Goal: Task Accomplishment & Management: Manage account settings

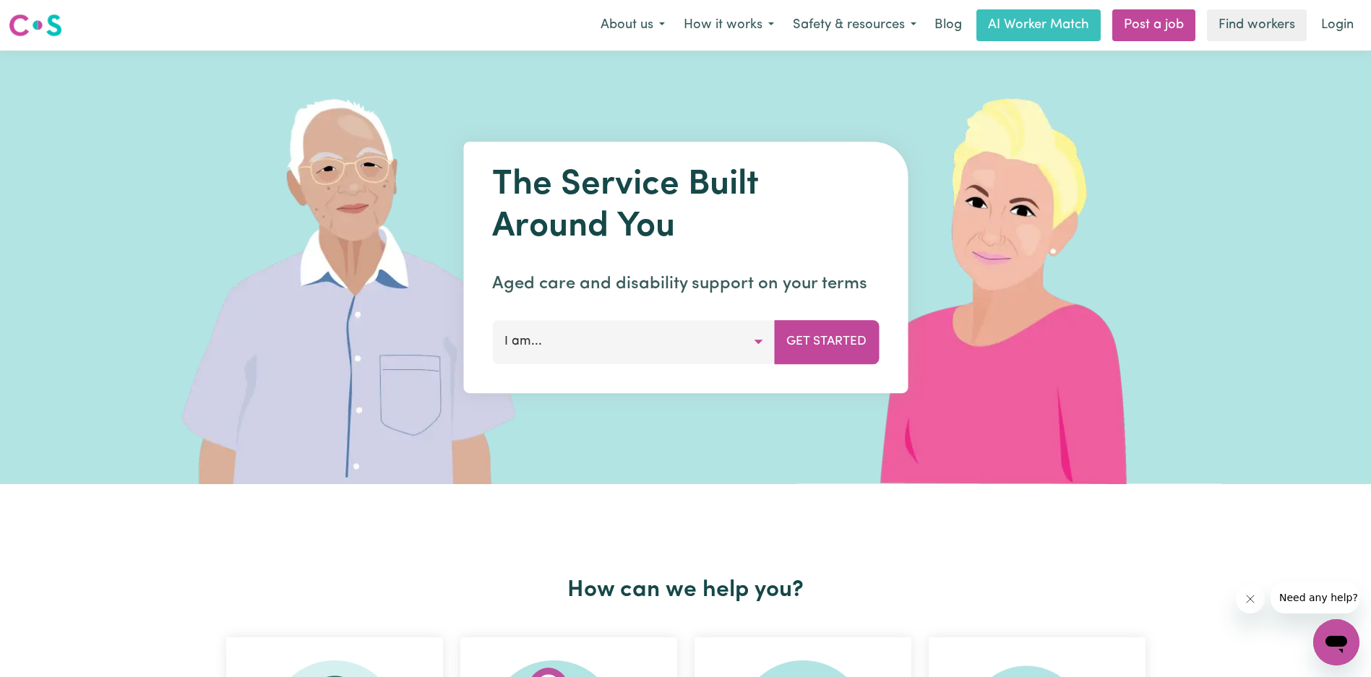
click at [1335, 25] on link "Login" at bounding box center [1337, 25] width 50 height 32
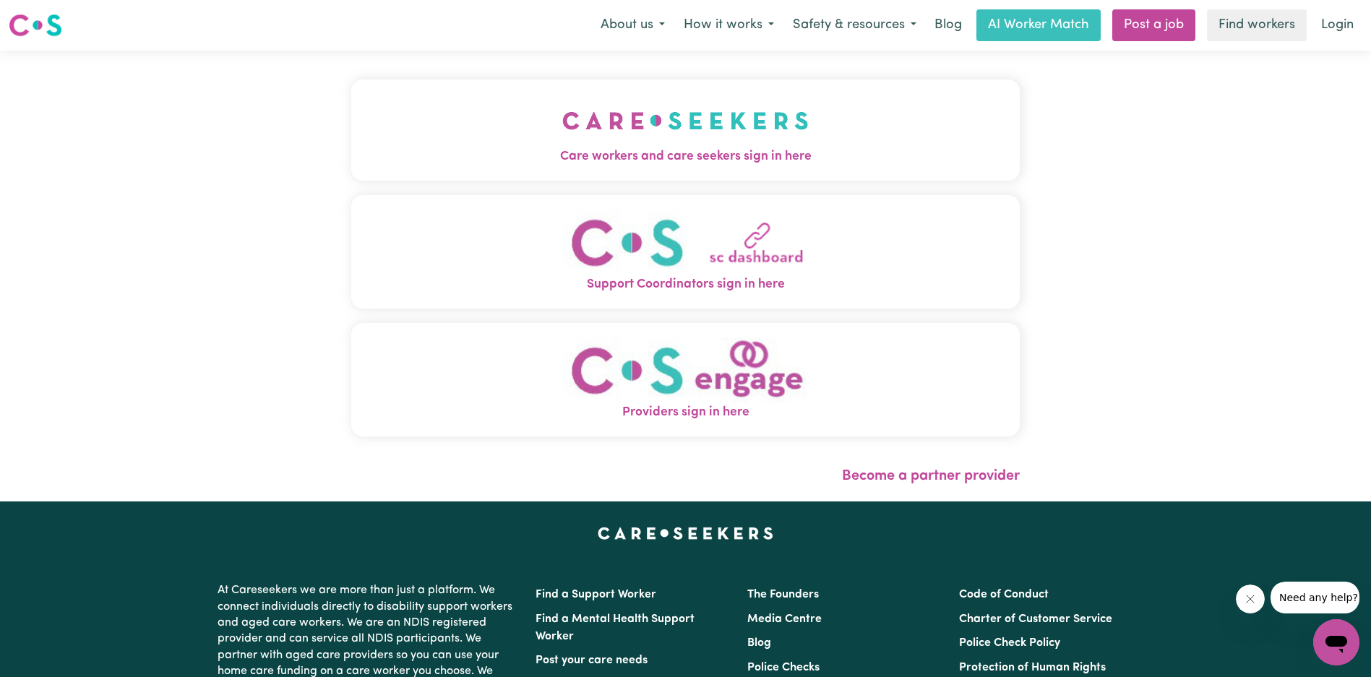
click at [487, 100] on button "Care workers and care seekers sign in here" at bounding box center [685, 129] width 668 height 101
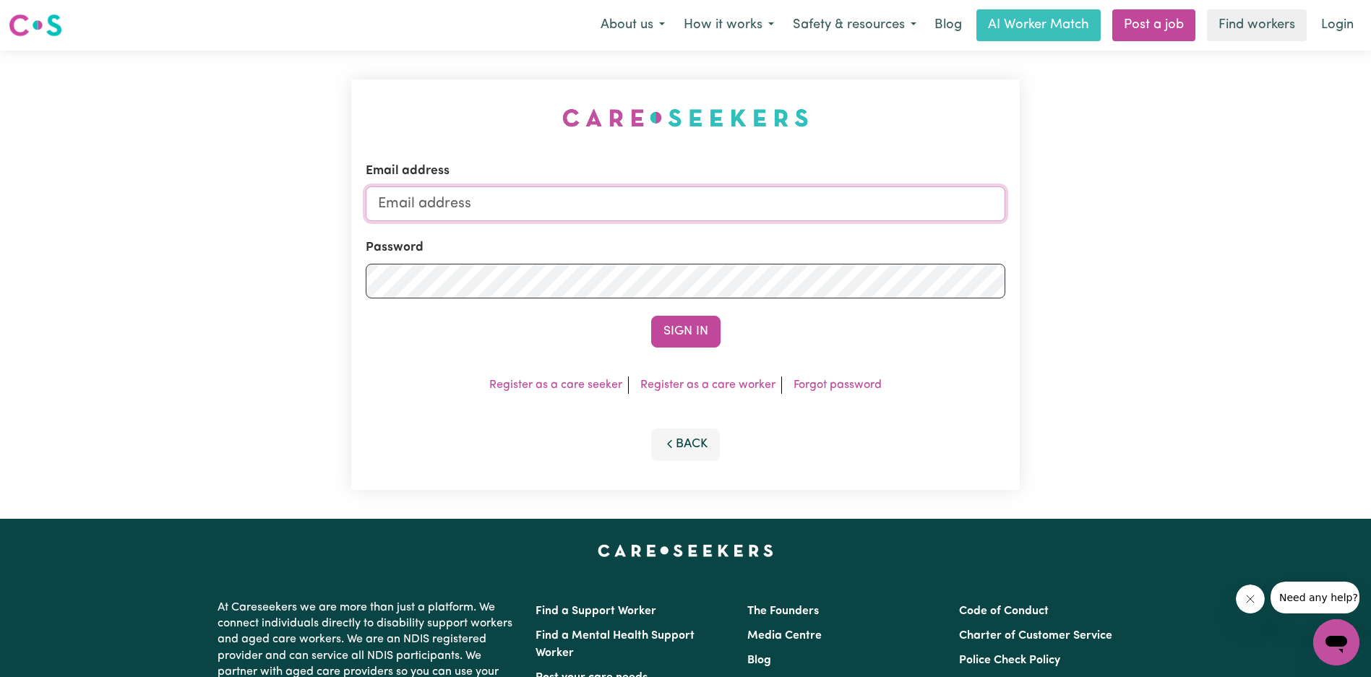
click at [610, 208] on input "Email address" at bounding box center [685, 203] width 639 height 35
type input "[EMAIL_ADDRESS][DOMAIN_NAME]"
click at [651, 316] on button "Sign In" at bounding box center [685, 332] width 69 height 32
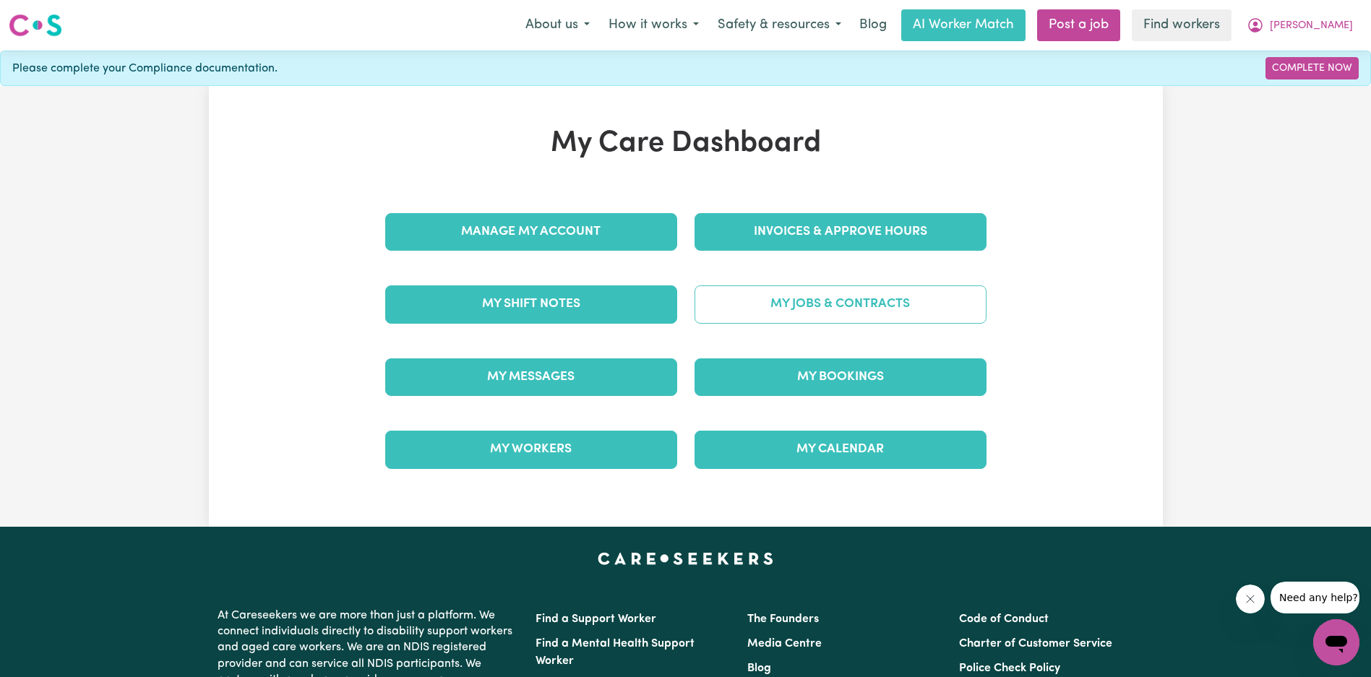
click at [836, 306] on link "My Jobs & Contracts" at bounding box center [840, 304] width 292 height 38
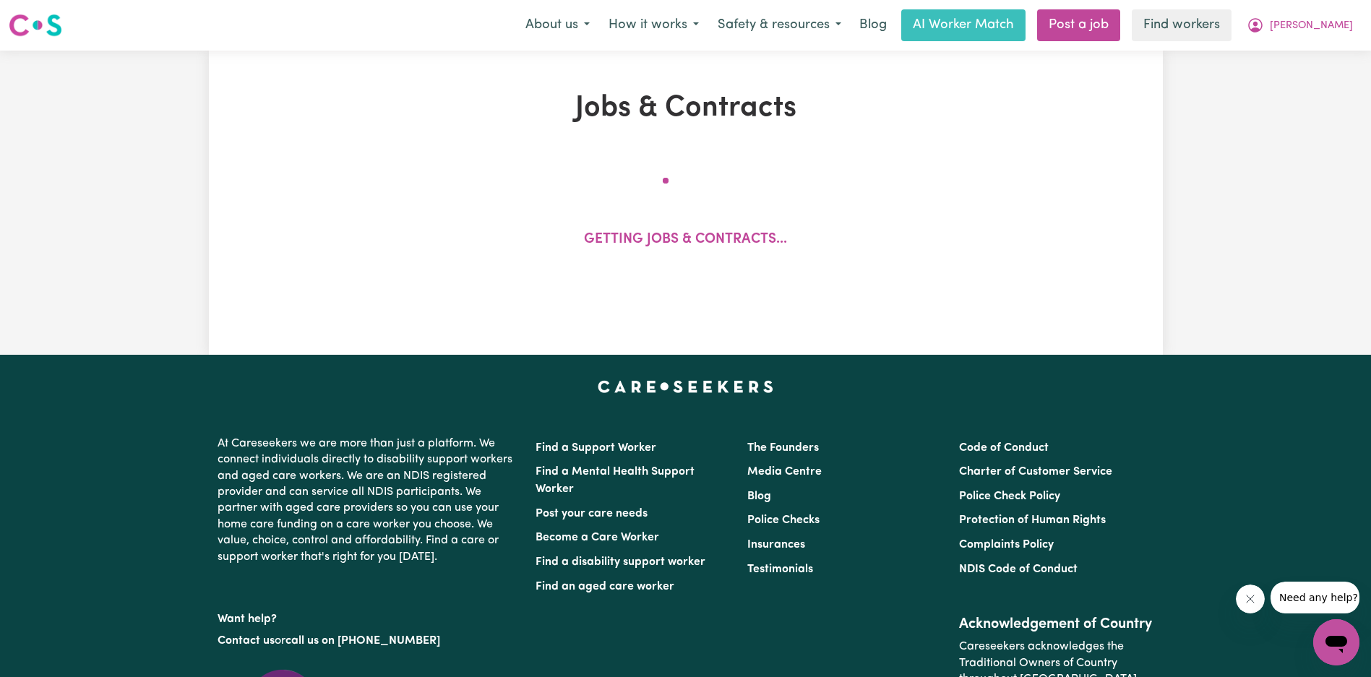
click at [1245, 600] on icon "Close message from company" at bounding box center [1249, 599] width 12 height 12
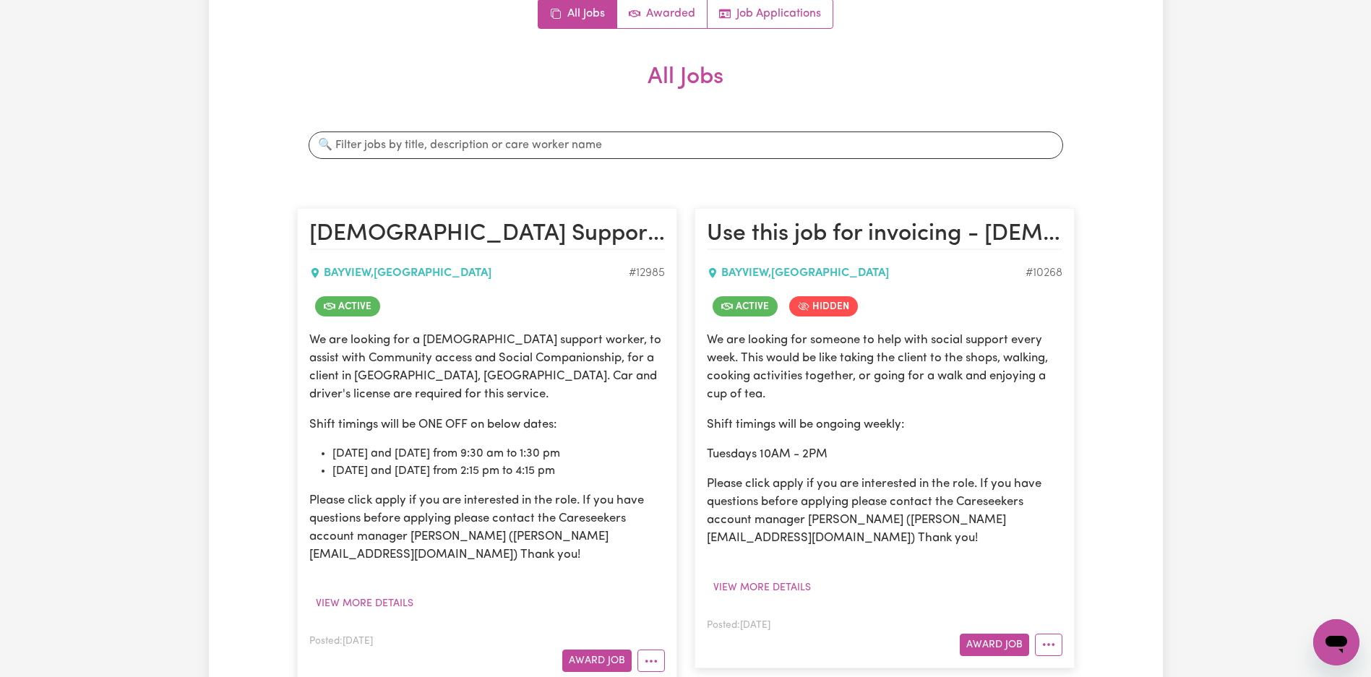
scroll to position [459, 0]
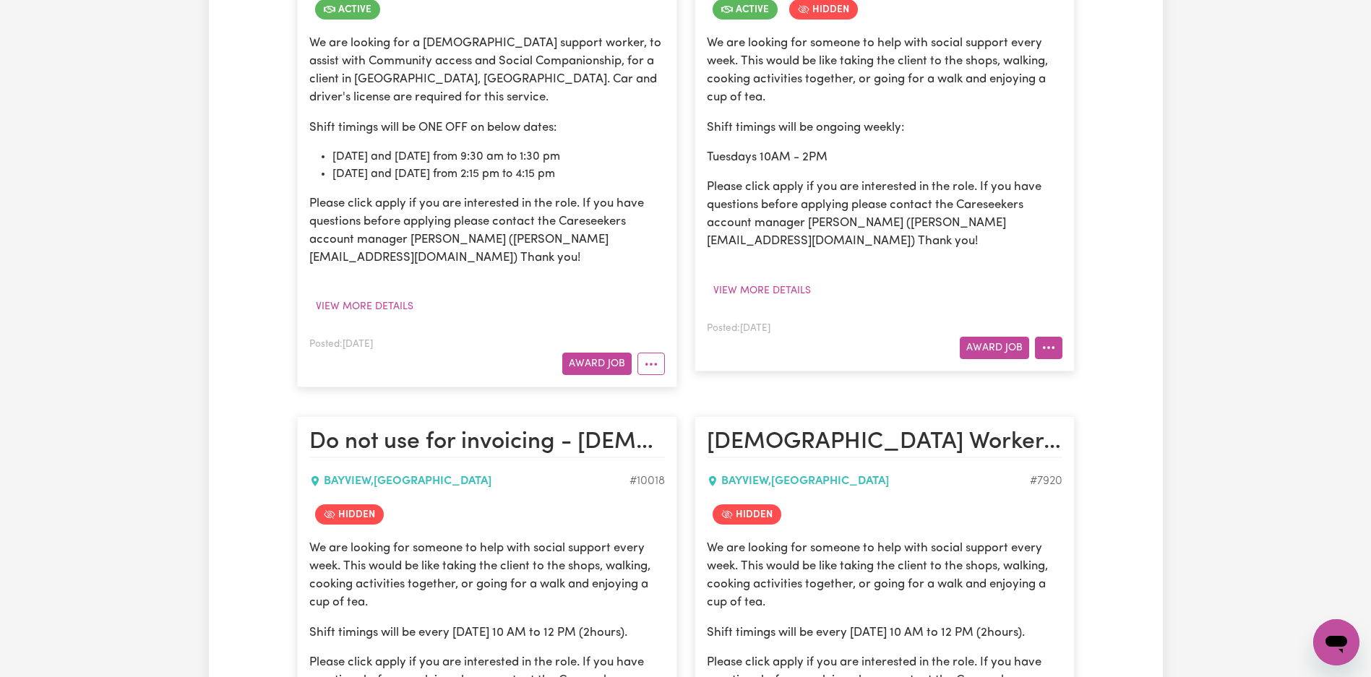
click at [1054, 351] on icon "More options" at bounding box center [1048, 347] width 14 height 14
click at [1077, 490] on link "Edit Job" at bounding box center [1105, 497] width 140 height 29
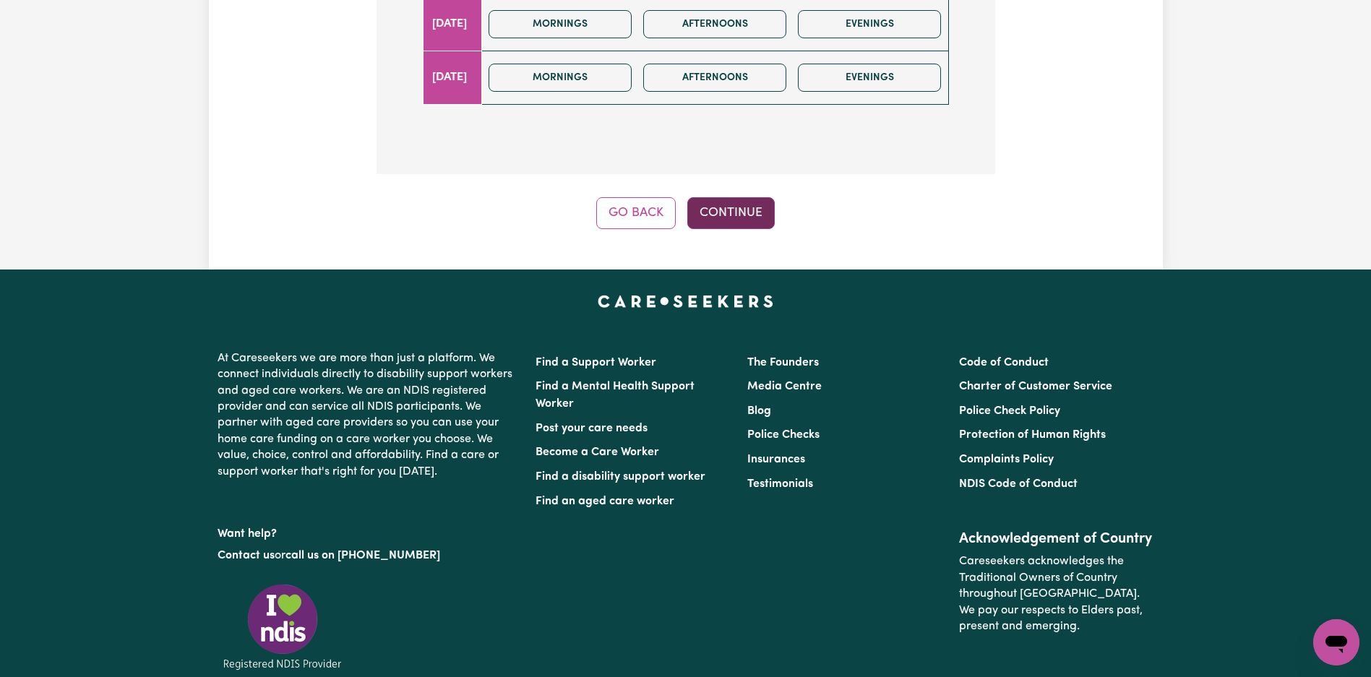
click at [723, 197] on button "Continue" at bounding box center [730, 213] width 87 height 32
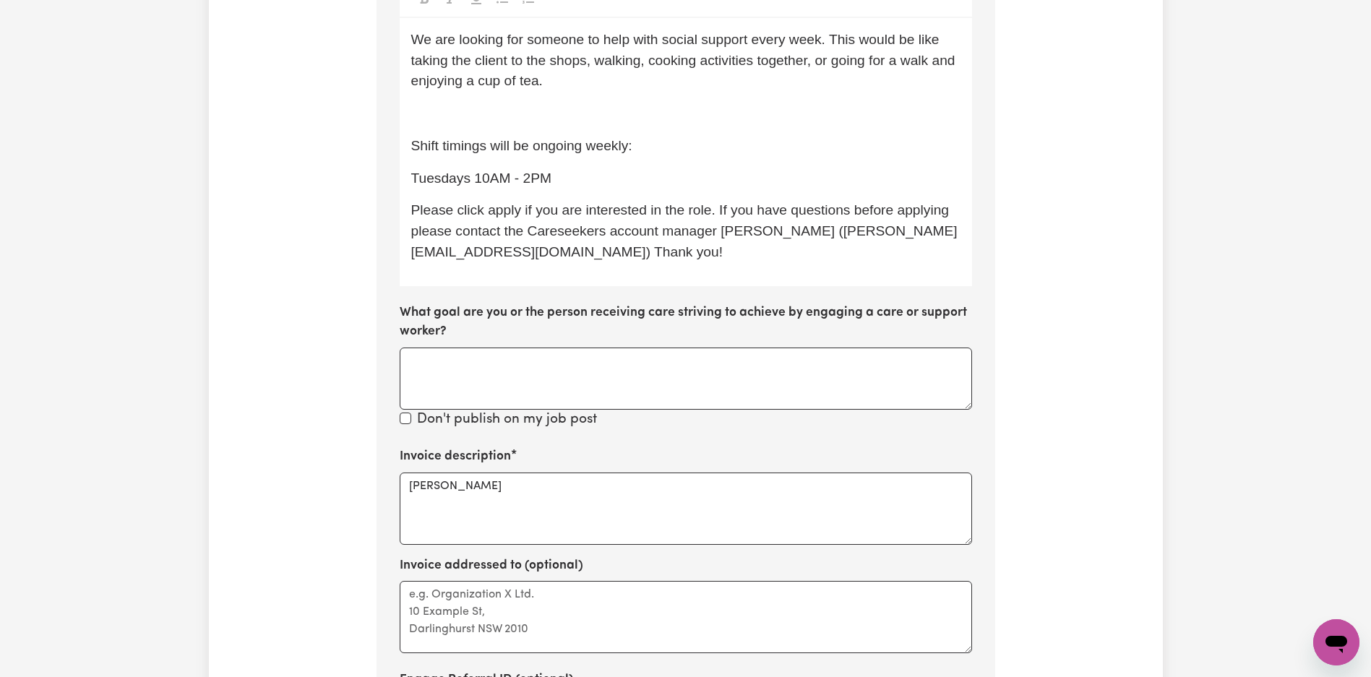
scroll to position [650, 0]
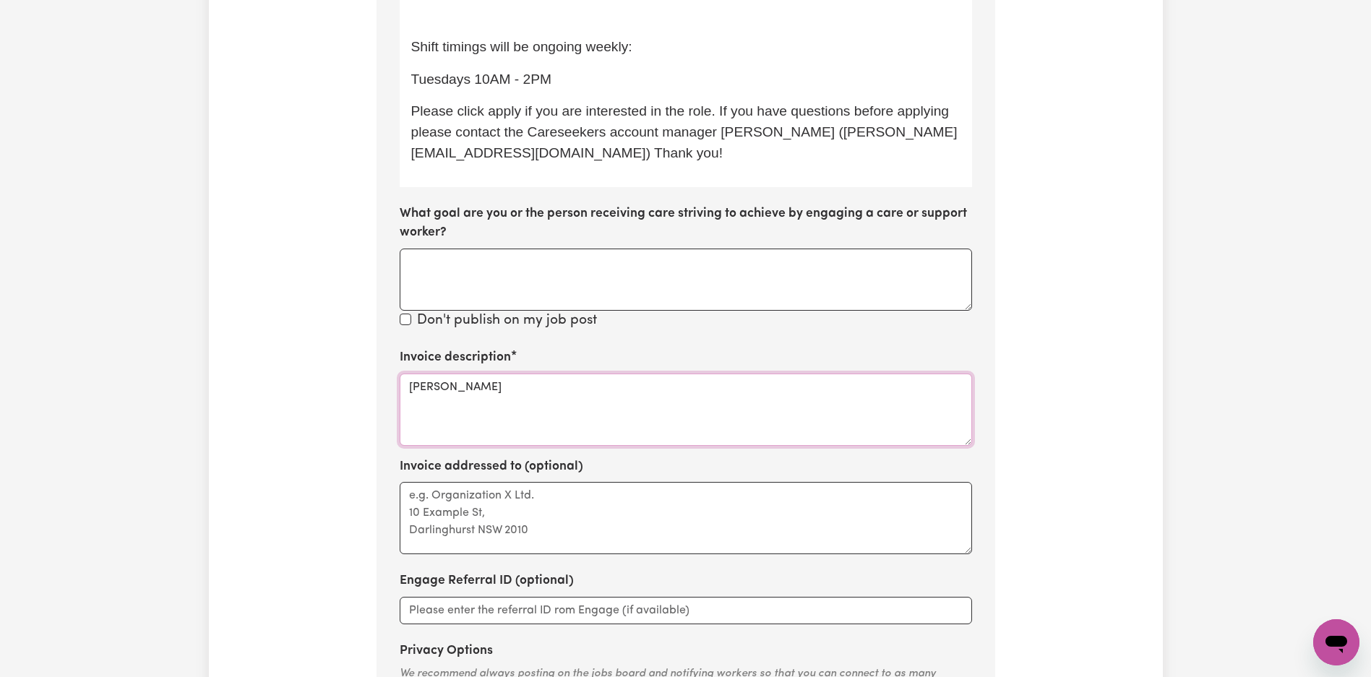
click at [570, 374] on textarea "[PERSON_NAME]" at bounding box center [686, 410] width 572 height 72
paste textarea "Social Support"
paste textarea
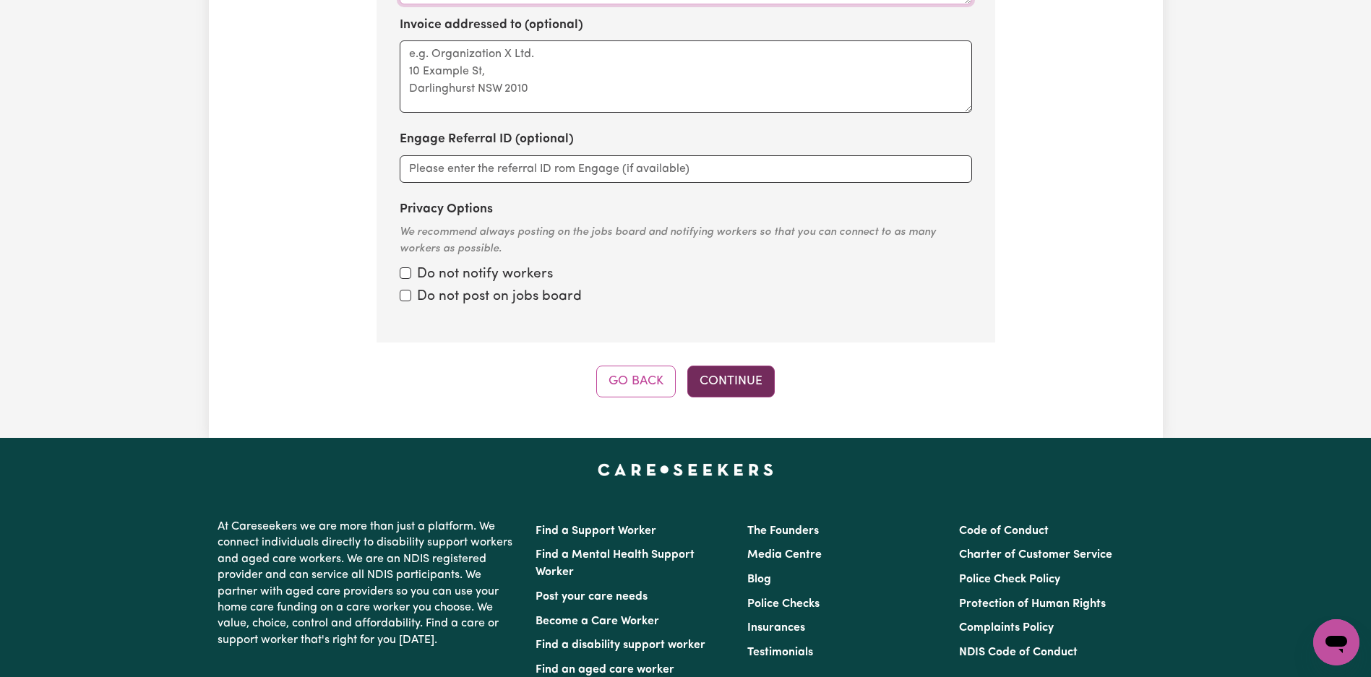
type textarea "Social Support"
click at [738, 366] on button "Continue" at bounding box center [730, 382] width 87 height 32
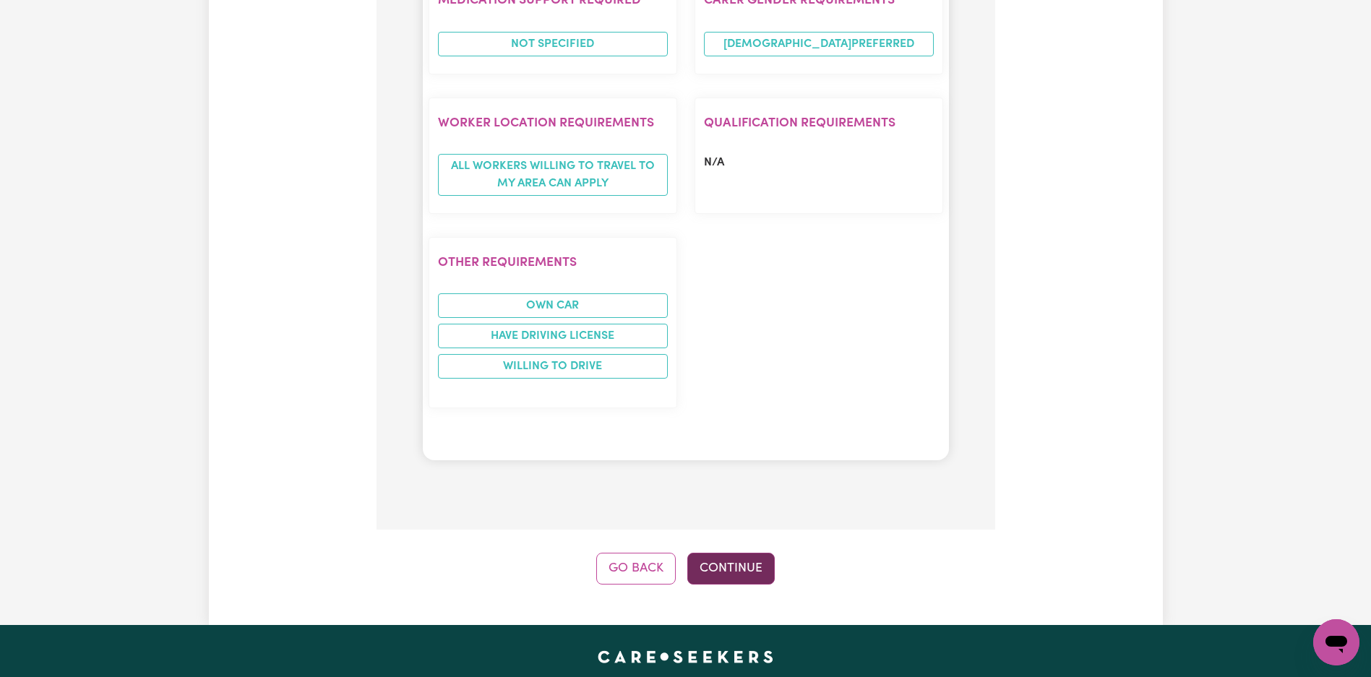
drag, startPoint x: 747, startPoint y: 468, endPoint x: 746, endPoint y: 458, distance: 10.1
click at [747, 553] on button "Continue" at bounding box center [730, 569] width 87 height 32
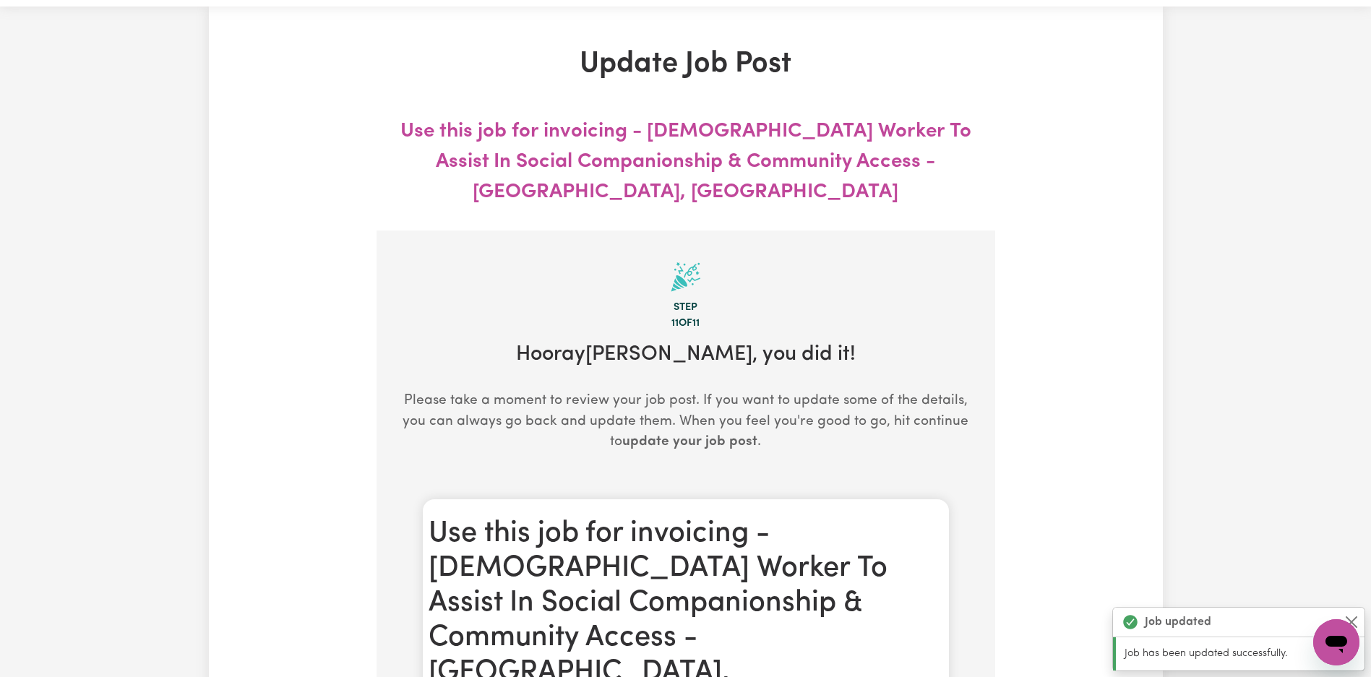
scroll to position [0, 0]
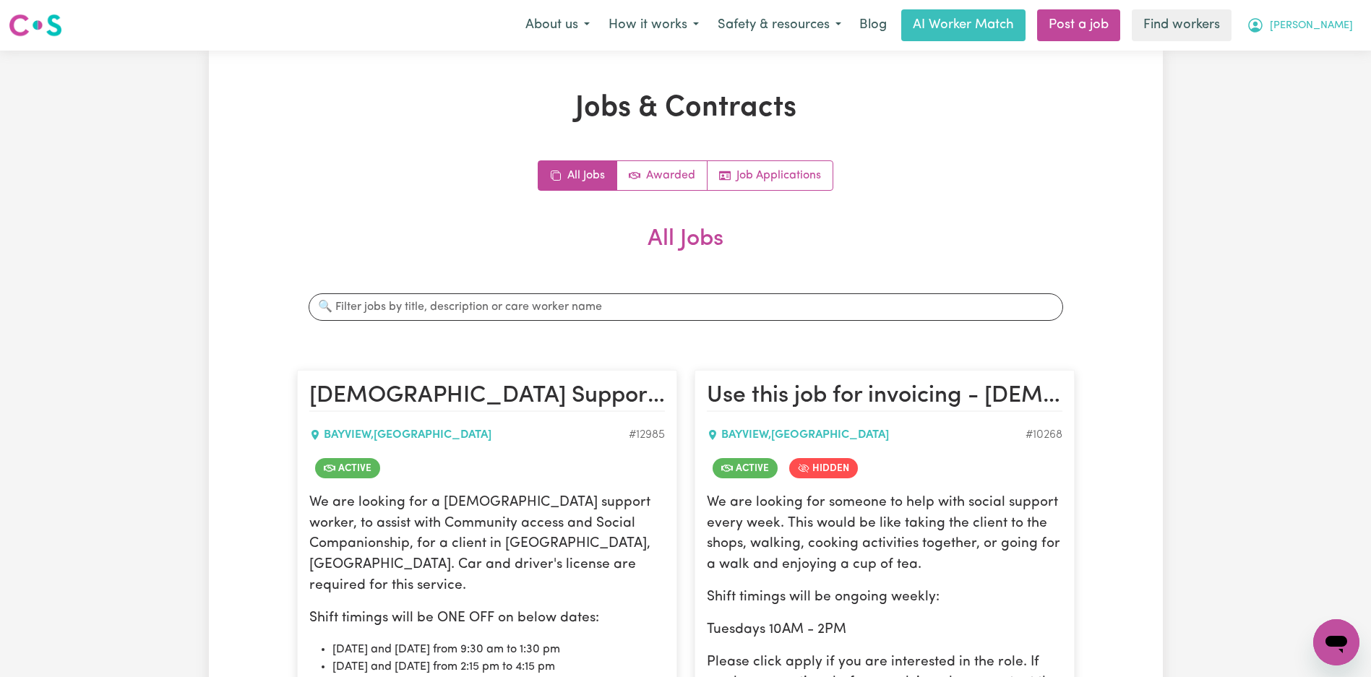
click at [1321, 27] on button "[PERSON_NAME]" at bounding box center [1299, 25] width 125 height 30
click at [1314, 74] on link "Logout" at bounding box center [1304, 82] width 114 height 27
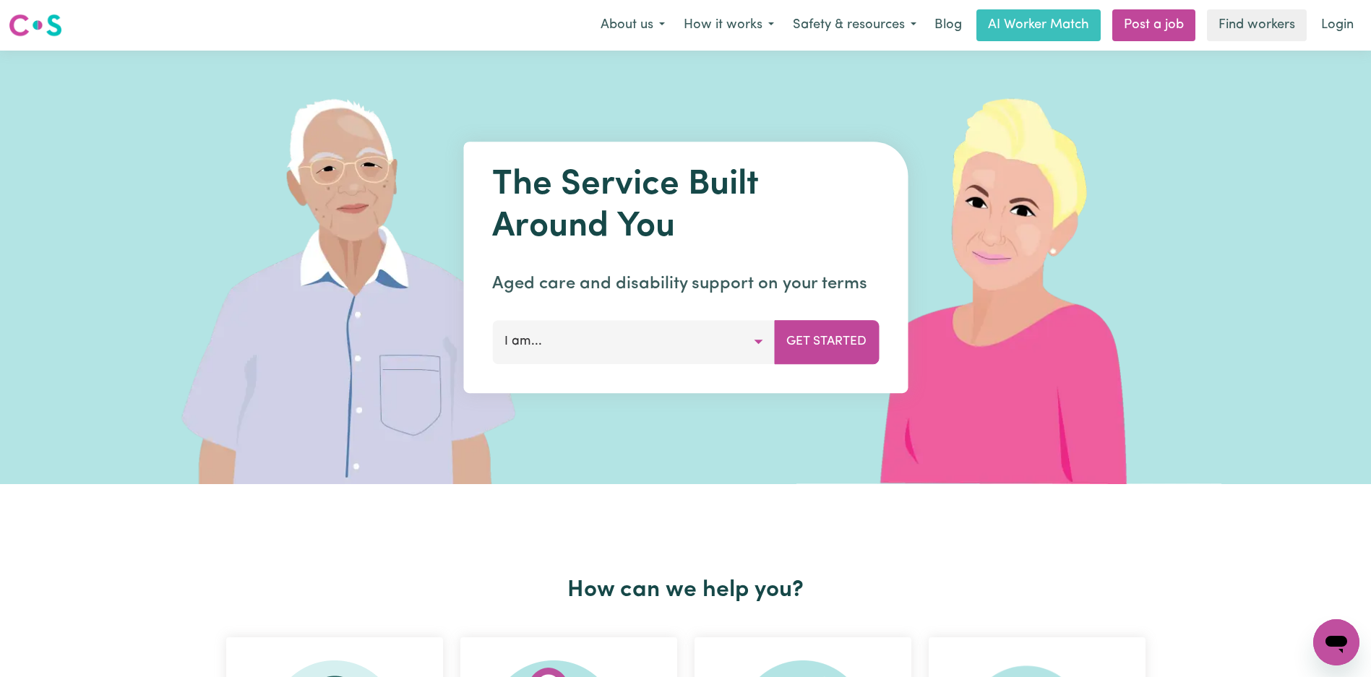
click at [1346, 22] on link "Login" at bounding box center [1337, 25] width 50 height 32
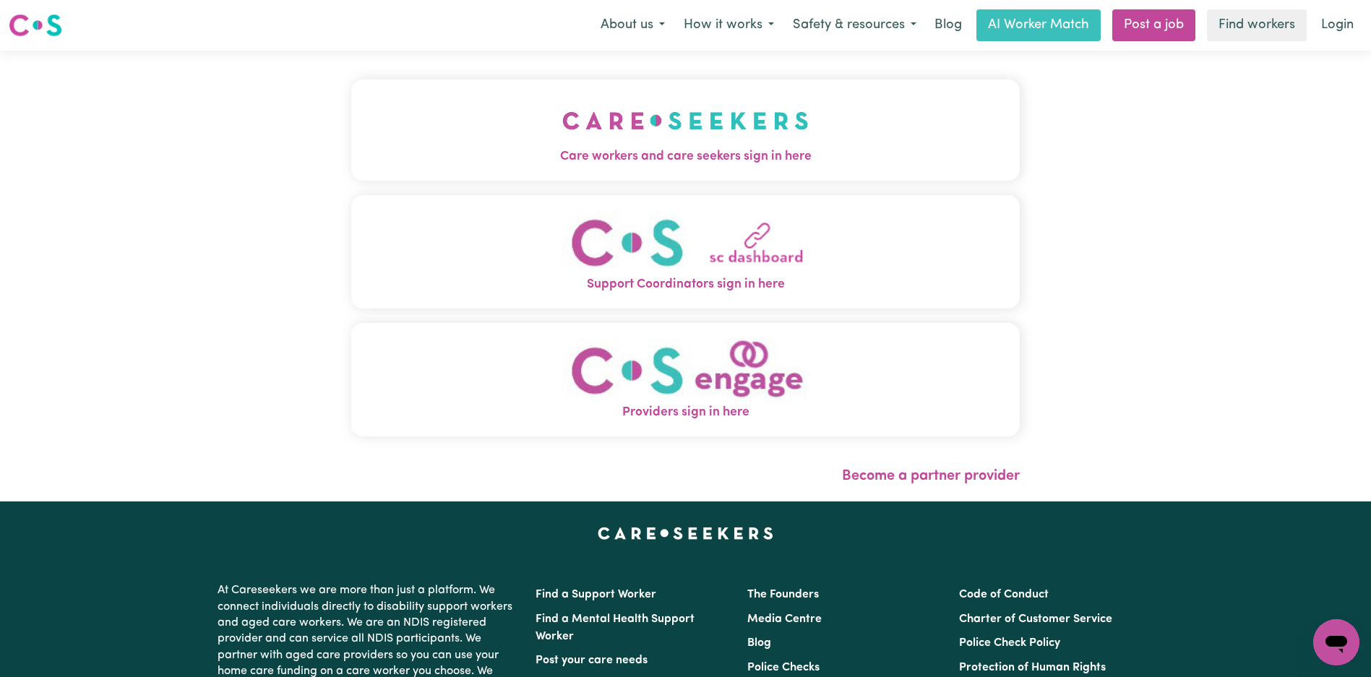
click at [562, 102] on img "Care workers and care seekers sign in here" at bounding box center [685, 120] width 246 height 53
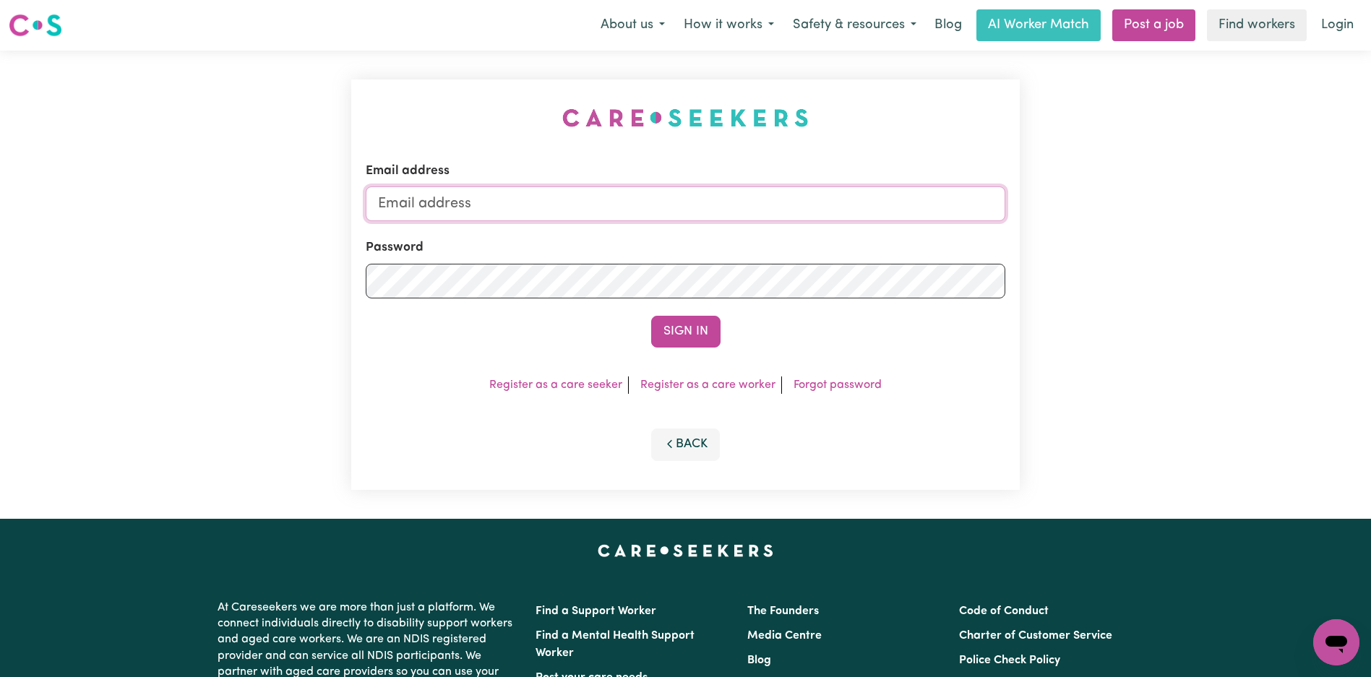
click at [676, 199] on input "Email address" at bounding box center [685, 203] width 639 height 35
type input "superuser~[EMAIL_ADDRESS][DOMAIN_NAME]"
click at [694, 340] on button "Sign In" at bounding box center [685, 332] width 69 height 32
